Goal: Task Accomplishment & Management: Complete application form

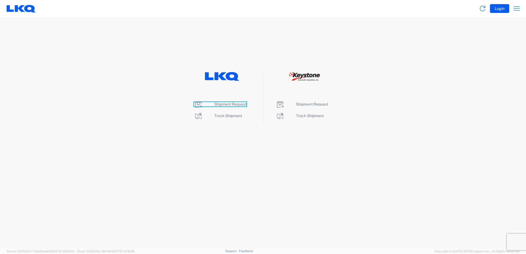
click at [222, 105] on span "Shipment Request" at bounding box center [230, 104] width 32 height 4
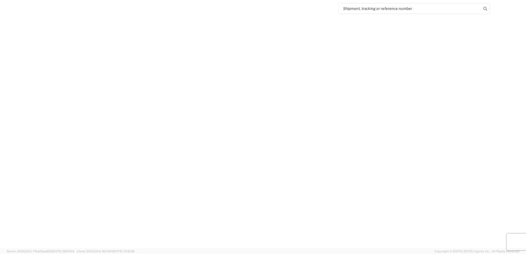
select select "FULL"
select select "LBS"
select select "IN"
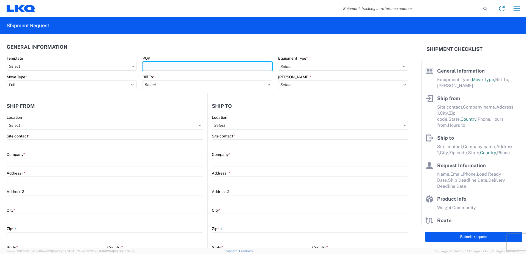
click at [161, 65] on input "PO#" at bounding box center [208, 66] width 130 height 9
type input "371-622"
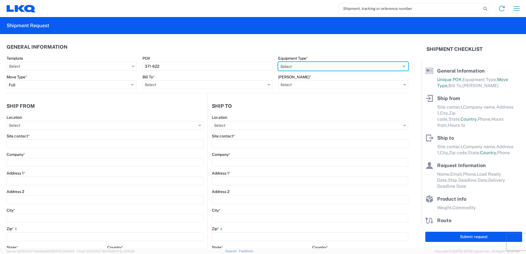
click at [288, 67] on select "Select 53’ Dry Van Flatbed Dropdeck (van) Lowboy (flatbed) Rail" at bounding box center [343, 66] width 130 height 9
select select "BCAR"
click at [278, 62] on select "Select 53’ Dry Van Flatbed Dropdeck (van) Lowboy (flatbed) Rail" at bounding box center [343, 66] width 130 height 9
click at [152, 83] on input "text" at bounding box center [208, 84] width 130 height 9
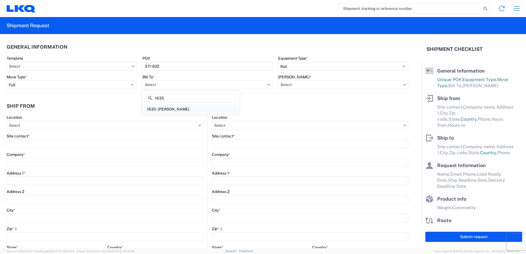
type input "1635"
click at [172, 111] on div "1635 - Alsip - Knopf" at bounding box center [191, 109] width 96 height 9
type input "1635 - Alsip - Knopf"
click at [300, 85] on input "text" at bounding box center [343, 84] width 130 height 9
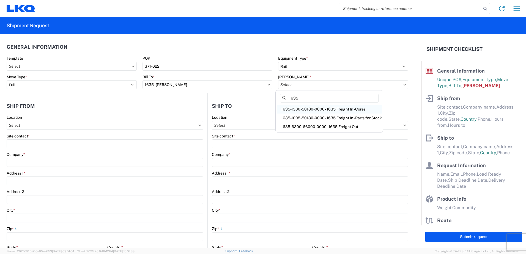
type input "1635"
click at [298, 111] on div "1635-1300-50180-0000 - 1635 Freight In - Cores" at bounding box center [329, 109] width 105 height 9
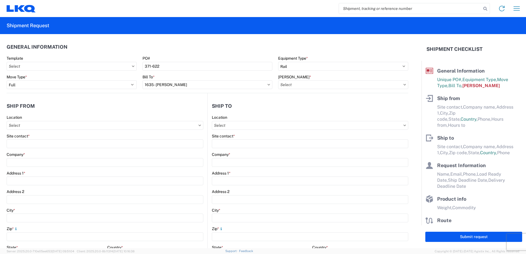
type input "1635-1300-50180-0000 - 1635 Freight In - Cores"
click at [26, 127] on input "text" at bounding box center [105, 125] width 197 height 9
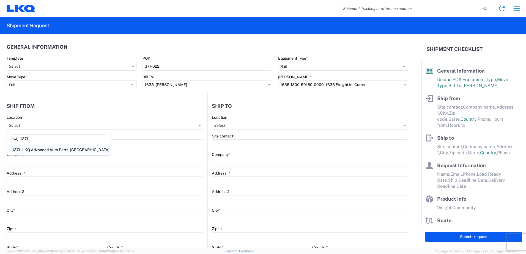
type input "1371"
click at [32, 150] on div "1371 - LKQ Advanced Auto Parts - Cumberland RI" at bounding box center [59, 150] width 102 height 9
type input "1371 - LKQ Advanced Auto Parts - Cumberland RI"
type input "LKQ Corporation"
type input "290 Curran Road"
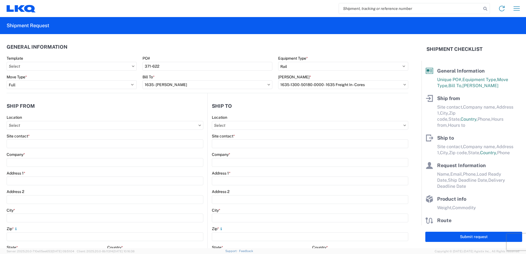
type input "Cumberland"
type input "02864"
select select "RI"
select select "US"
type input "07:00"
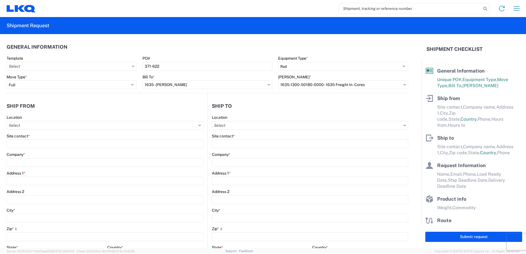
type input "17:00"
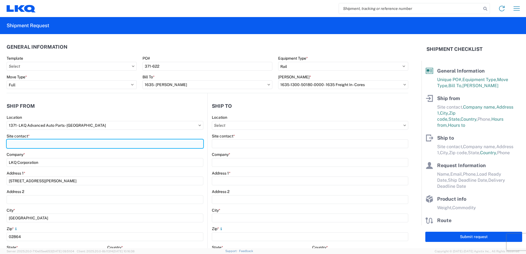
click at [32, 145] on input "Site contact *" at bounding box center [105, 144] width 197 height 9
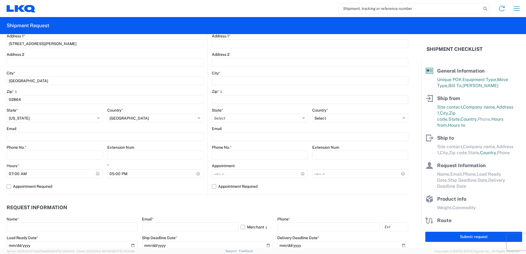
scroll to position [138, 0]
type input "Joseph Duarte"
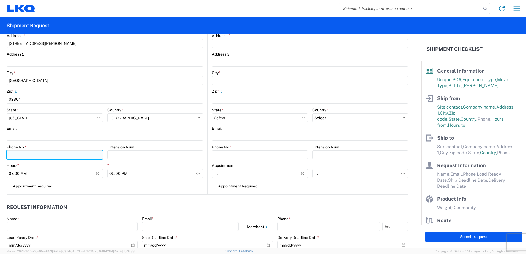
click at [14, 155] on input "Phone No. *" at bounding box center [55, 155] width 96 height 9
type input "5083532362"
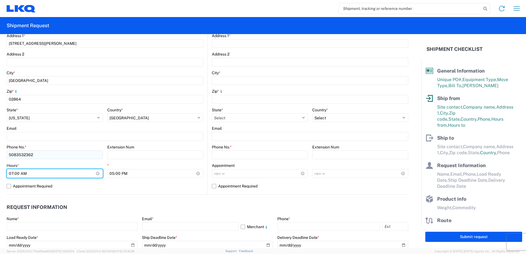
type input "08:00"
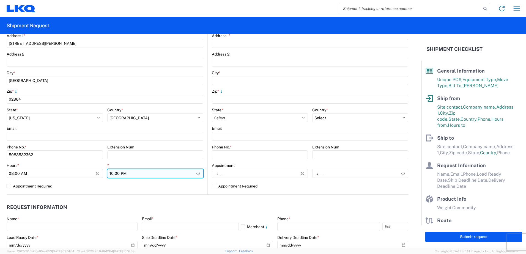
click at [122, 174] on input "22:00" at bounding box center [155, 173] width 96 height 9
type input "10:00"
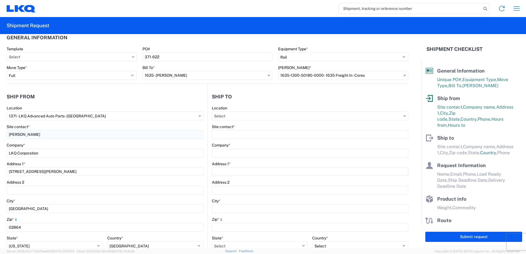
scroll to position [0, 0]
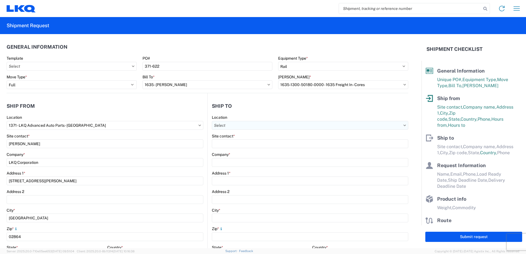
click at [227, 125] on input "text" at bounding box center [310, 125] width 196 height 9
type input "1635"
click at [235, 150] on div "1635 - Alsip - Knopf" at bounding box center [259, 150] width 96 height 9
type input "1635 - Alsip - Knopf"
type input "Robert Benette"
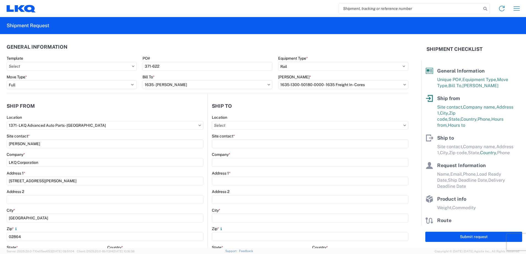
type input "LKQ Corporation"
type input "11800 S. Austin Ave."
type input "Suite C"
type input "Alsip"
type input "60803"
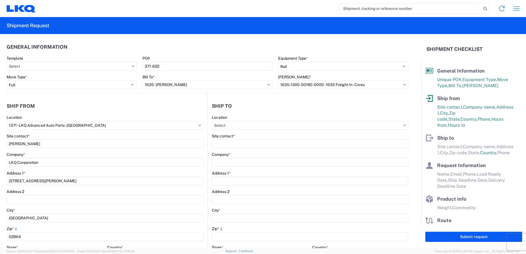
type input "rebenette@lkqcorp.com"
select select "US"
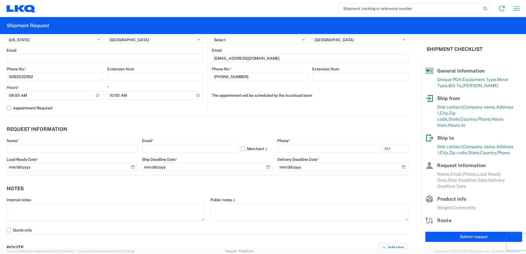
scroll to position [220, 0]
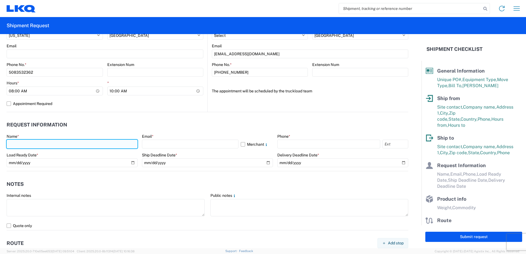
click at [20, 143] on input "text" at bounding box center [72, 144] width 131 height 9
type input "Joseph Duarte"
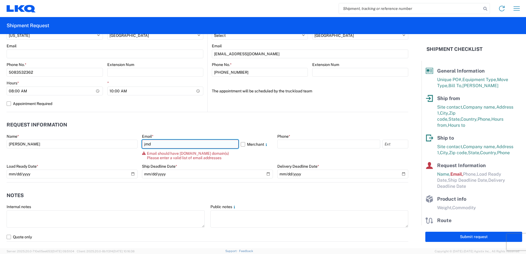
click at [162, 145] on input "jmd" at bounding box center [190, 144] width 97 height 9
type input "jmduarte@lkqcorp.com"
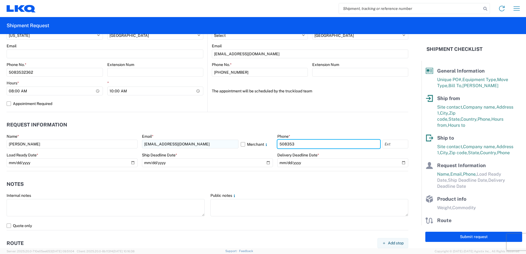
type input "5083532362"
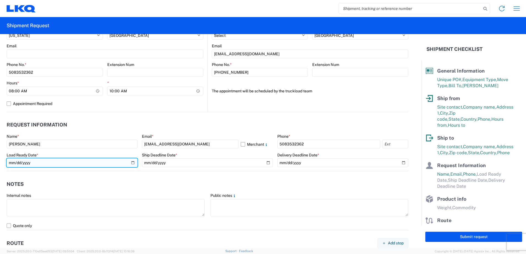
click at [130, 163] on input "date" at bounding box center [72, 163] width 131 height 9
type input "2025-10-03"
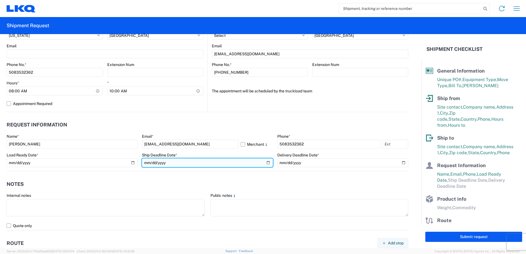
click at [265, 162] on input "date" at bounding box center [207, 163] width 131 height 9
type input "2025-10-03"
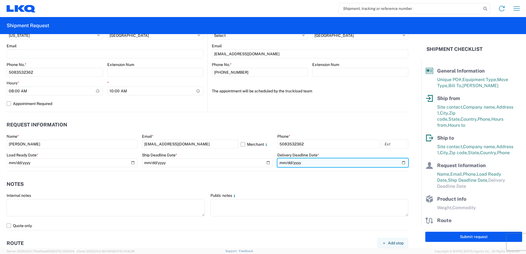
click at [398, 162] on input "date" at bounding box center [342, 163] width 131 height 9
type input "2025-10-06"
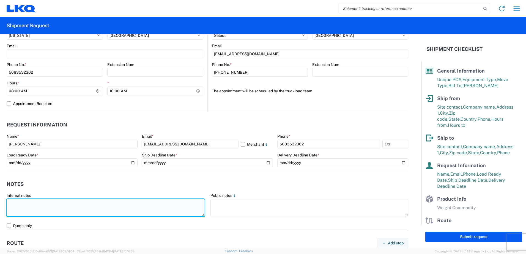
click at [22, 203] on textarea at bounding box center [106, 207] width 198 height 17
click at [39, 202] on textarea "yard is in a residential neighborhood driver must use truck GPS, arrive before …" at bounding box center [106, 207] width 198 height 17
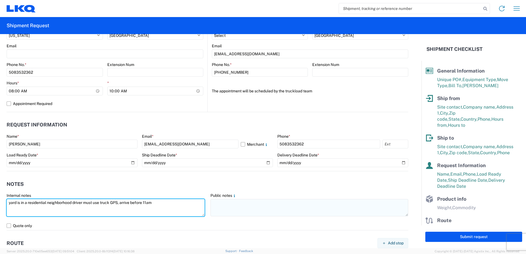
type textarea "yard is in a residential neighborhood driver must use truck GPS, arrive before …"
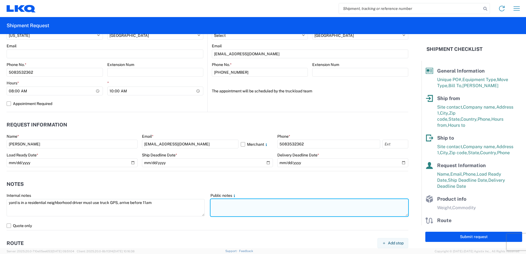
click at [225, 205] on textarea at bounding box center [310, 207] width 198 height 17
paste textarea "yard is in a residential neighborhood driver must use truck GPS, arrive before …"
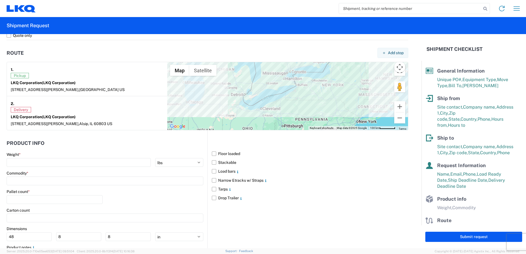
scroll to position [413, 0]
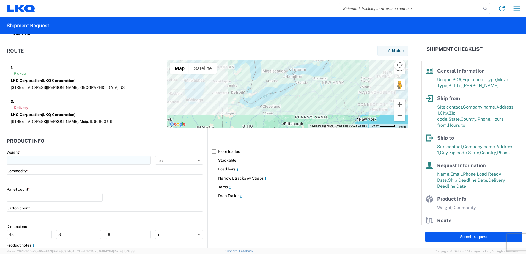
type textarea "yard is in a residential neighborhood driver must use truck GPS, arrive before …"
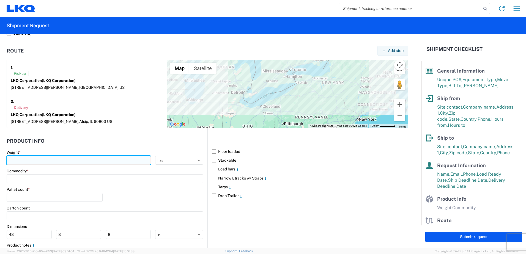
click at [12, 159] on input "number" at bounding box center [79, 160] width 144 height 9
type input "42000"
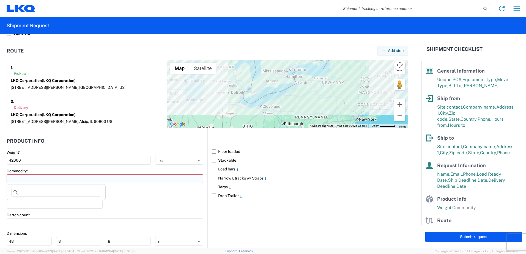
click at [13, 179] on input at bounding box center [105, 178] width 197 height 9
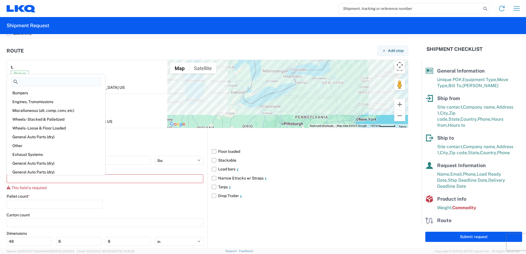
click at [23, 195] on label "Pallet count *" at bounding box center [18, 196] width 23 height 5
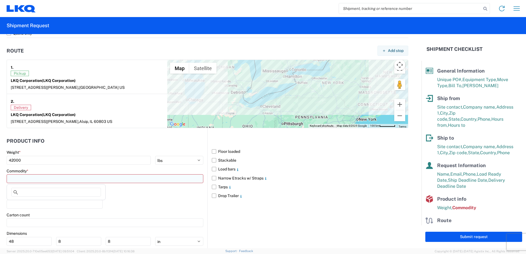
click at [14, 180] on input at bounding box center [105, 178] width 197 height 9
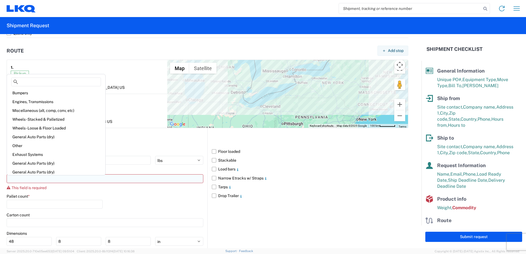
click at [14, 179] on input at bounding box center [105, 178] width 197 height 9
click at [19, 101] on div "Engines, Transmissions" at bounding box center [56, 101] width 96 height 9
type input "Engines, Transmissions"
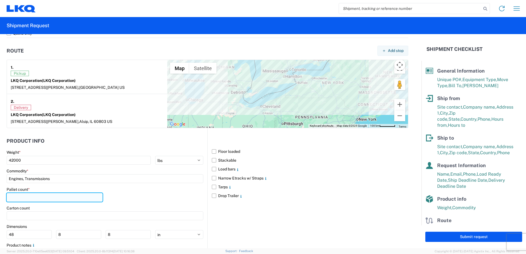
click at [22, 198] on input "number" at bounding box center [55, 197] width 96 height 9
type input "20"
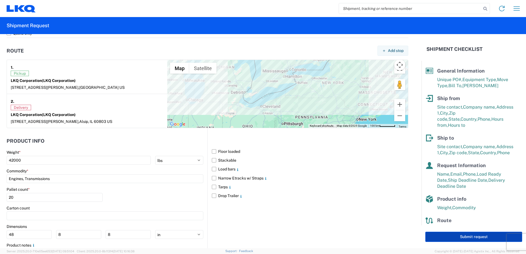
click at [436, 237] on button "Submit request" at bounding box center [473, 237] width 97 height 10
select select "RI"
select select "US"
